Goal: Connect with others: Ask a question

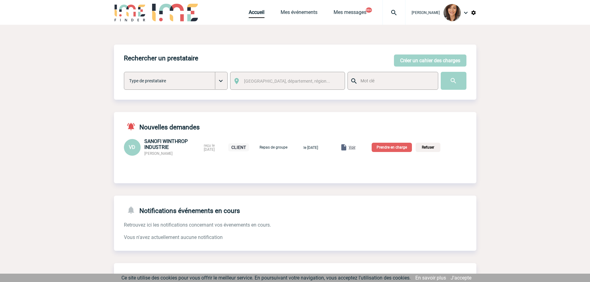
click at [400, 15] on img at bounding box center [394, 12] width 22 height 7
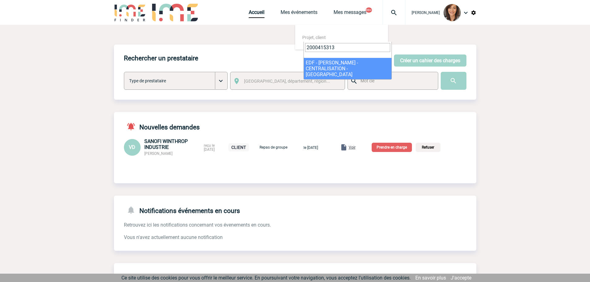
type input "2000415313"
select select "14814"
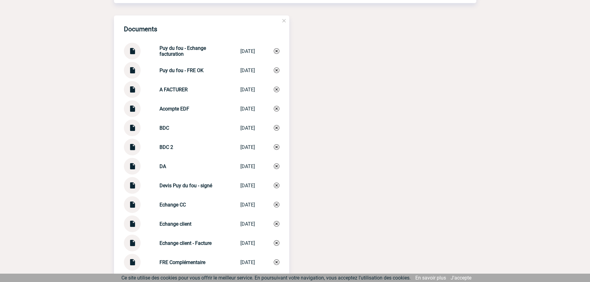
scroll to position [712, 0]
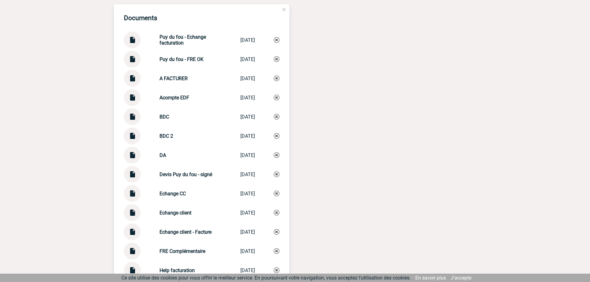
click at [134, 140] on img at bounding box center [132, 134] width 8 height 12
click at [136, 119] on div at bounding box center [132, 116] width 17 height 17
click at [132, 119] on img at bounding box center [132, 114] width 8 height 12
click at [135, 155] on img at bounding box center [132, 153] width 8 height 12
click at [132, 100] on img at bounding box center [132, 95] width 8 height 12
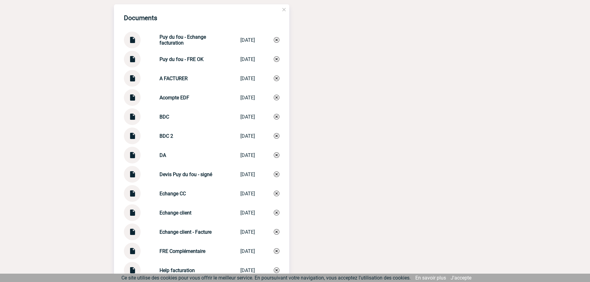
click at [134, 63] on img at bounding box center [132, 57] width 8 height 12
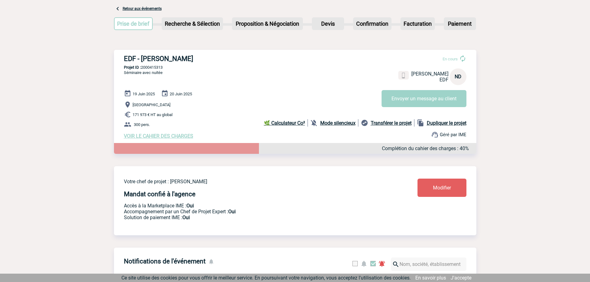
scroll to position [0, 0]
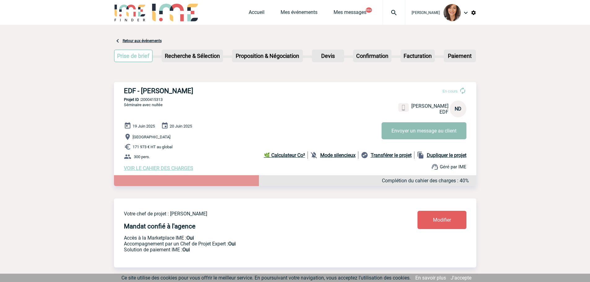
click at [401, 128] on button "Envoyer un message au client" at bounding box center [423, 130] width 85 height 17
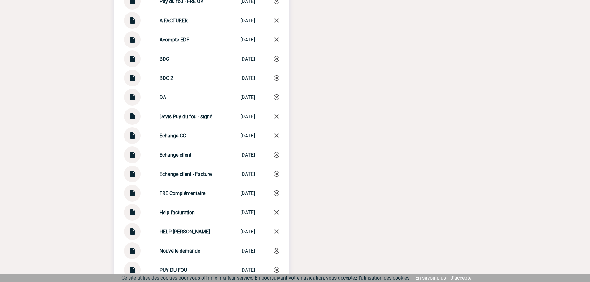
scroll to position [774, 0]
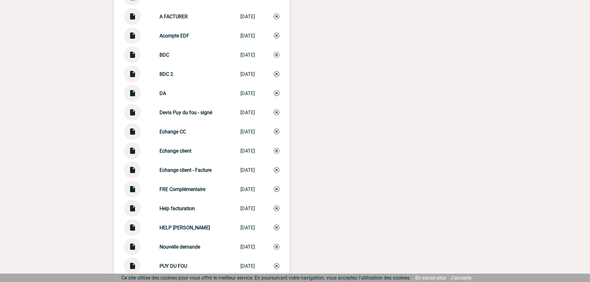
click at [132, 174] on img at bounding box center [132, 168] width 8 height 12
click at [136, 229] on div at bounding box center [132, 227] width 17 height 17
click at [132, 209] on img at bounding box center [132, 206] width 8 height 12
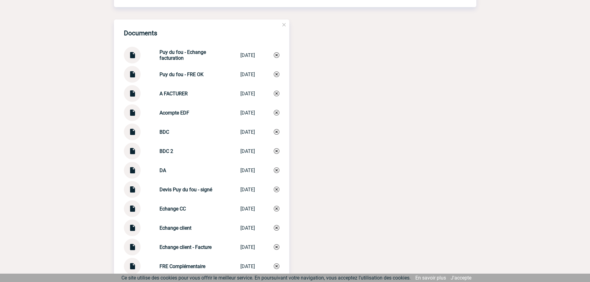
scroll to position [681, 0]
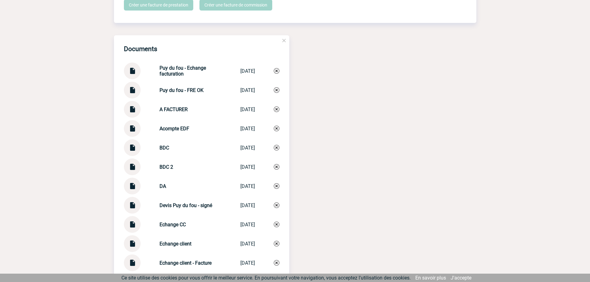
click at [132, 111] on img at bounding box center [132, 107] width 8 height 12
